Goal: Transaction & Acquisition: Purchase product/service

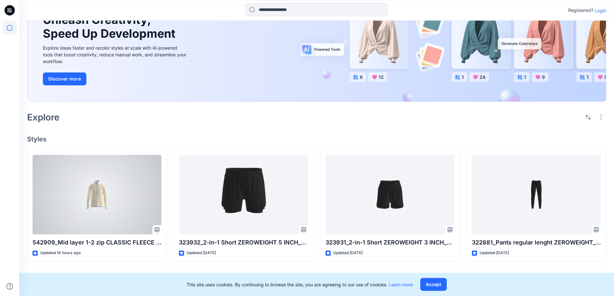
scroll to position [1, 0]
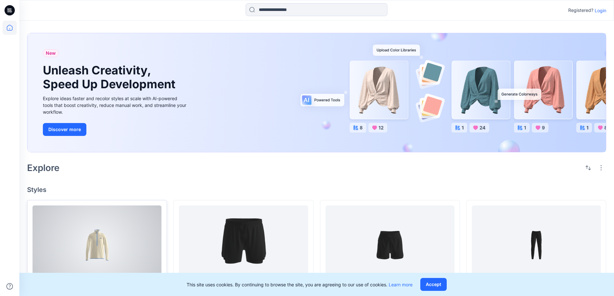
click at [111, 237] on div at bounding box center [97, 246] width 129 height 80
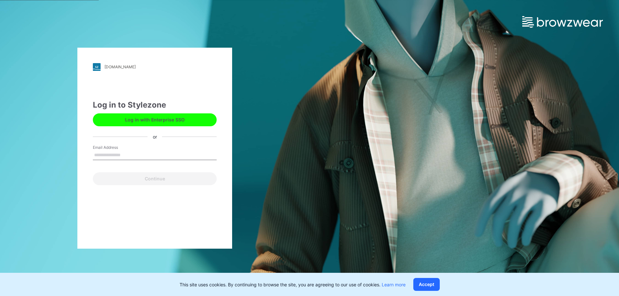
click at [144, 155] on input "Email Address" at bounding box center [155, 156] width 124 height 10
type input "**********"
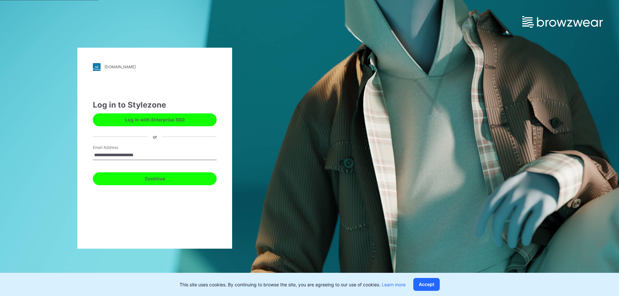
click at [180, 183] on button "Continue" at bounding box center [155, 179] width 124 height 13
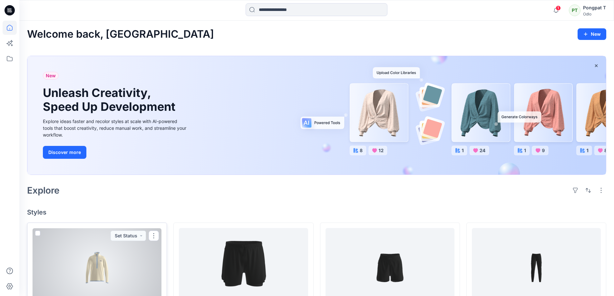
click at [84, 265] on div at bounding box center [97, 268] width 129 height 80
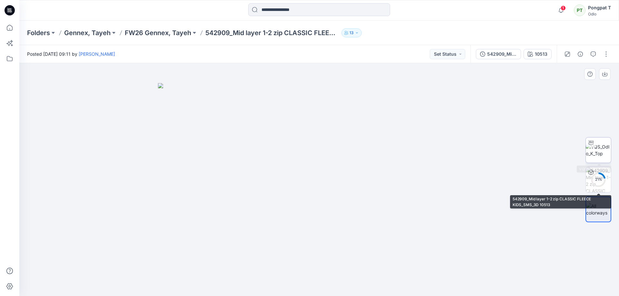
click at [597, 148] on img at bounding box center [598, 151] width 25 height 14
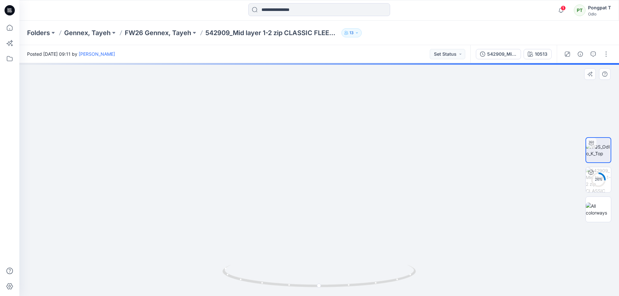
drag, startPoint x: 390, startPoint y: 174, endPoint x: 311, endPoint y: 147, distance: 82.9
click at [346, 293] on div at bounding box center [319, 179] width 600 height 233
drag, startPoint x: 301, startPoint y: 118, endPoint x: 346, endPoint y: 202, distance: 94.7
click at [346, 202] on img at bounding box center [296, 155] width 766 height 281
drag, startPoint x: 283, startPoint y: 244, endPoint x: 257, endPoint y: 243, distance: 25.8
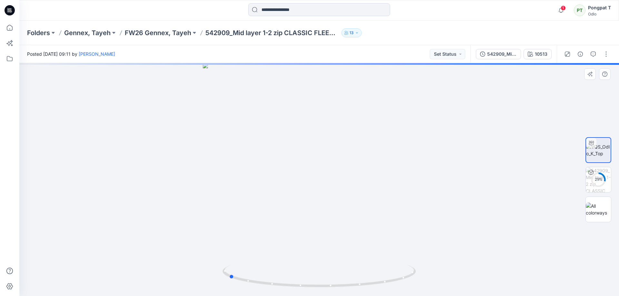
click at [257, 243] on div at bounding box center [319, 179] width 600 height 233
drag, startPoint x: 318, startPoint y: 240, endPoint x: 454, endPoint y: 224, distance: 136.7
click at [454, 224] on div at bounding box center [319, 179] width 600 height 233
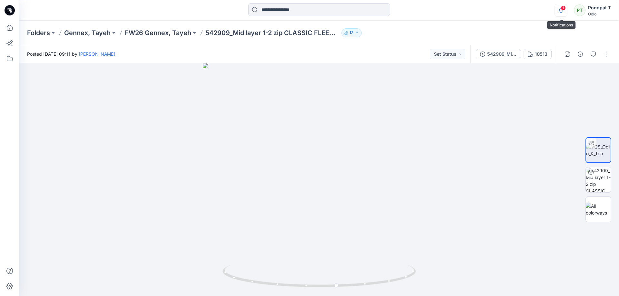
click at [560, 10] on icon "button" at bounding box center [561, 10] width 5 height 4
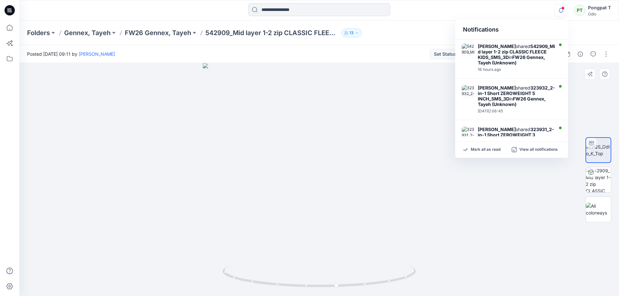
click at [201, 94] on div at bounding box center [319, 179] width 600 height 233
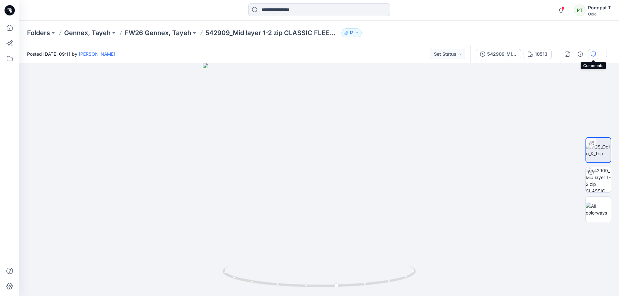
click at [593, 55] on icon "button" at bounding box center [593, 54] width 5 height 5
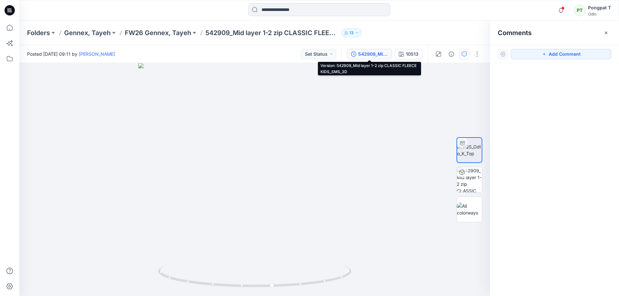
click at [362, 54] on div "542909_Mid layer 1-2 zip CLASSIC FLEECE KIDS_SMS_3D" at bounding box center [373, 54] width 30 height 7
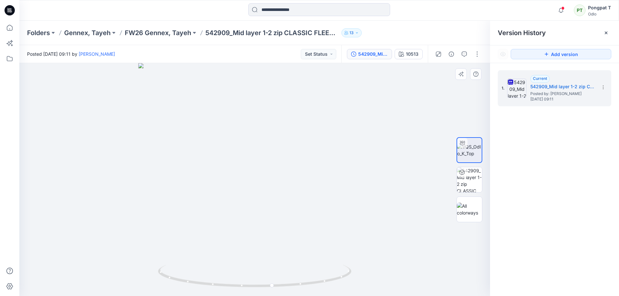
click at [390, 176] on div at bounding box center [254, 179] width 471 height 233
